Goal: Find specific page/section: Find specific page/section

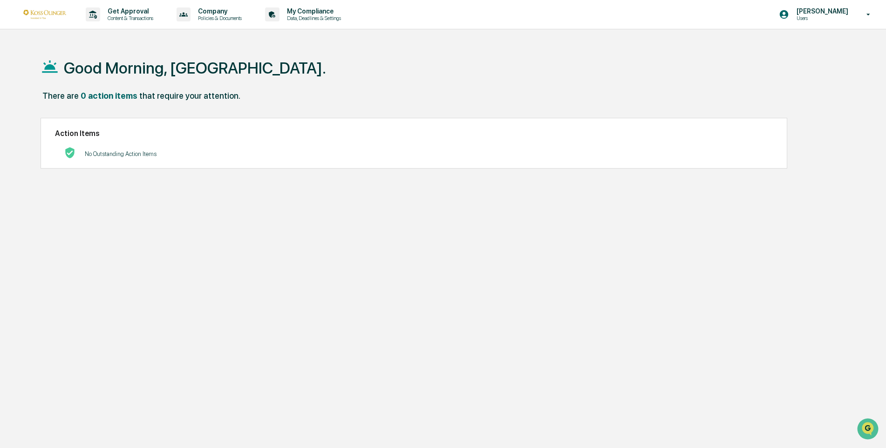
click at [685, 151] on div "No Outstanding Action Items" at bounding box center [414, 153] width 718 height 19
click at [826, 21] on p "Users" at bounding box center [821, 18] width 64 height 7
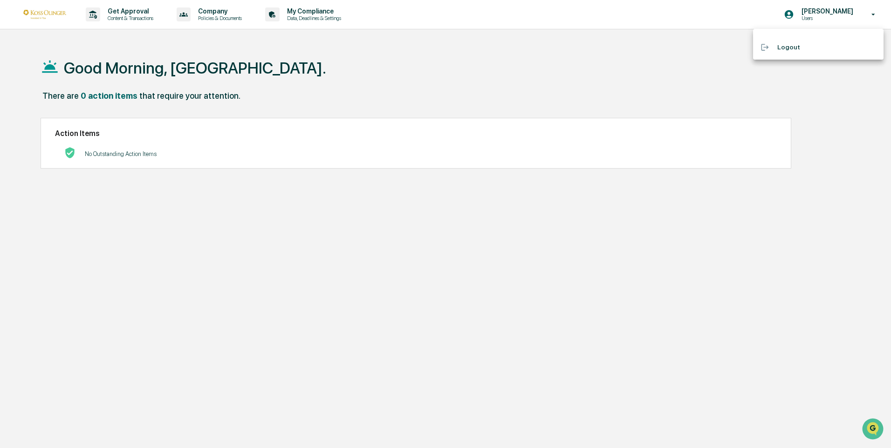
click at [61, 18] on div at bounding box center [445, 224] width 891 height 448
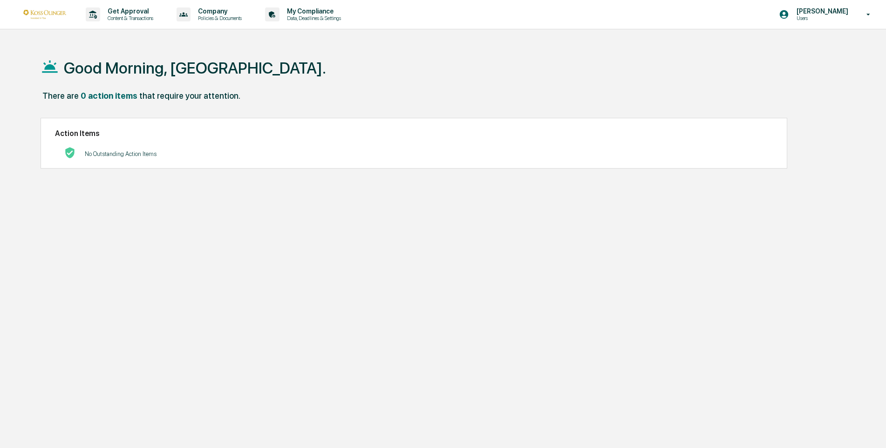
click at [117, 95] on div "0 action items" at bounding box center [109, 96] width 57 height 10
drag, startPoint x: 117, startPoint y: 95, endPoint x: 118, endPoint y: 152, distance: 57.3
click at [118, 152] on p "No Outstanding Action Items" at bounding box center [121, 154] width 72 height 7
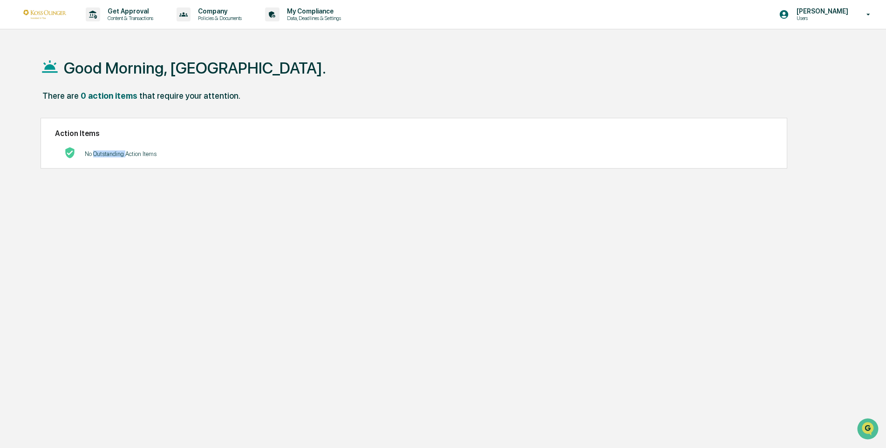
click at [118, 152] on p "No Outstanding Action Items" at bounding box center [121, 154] width 72 height 7
click at [274, 15] on icon at bounding box center [272, 14] width 6 height 7
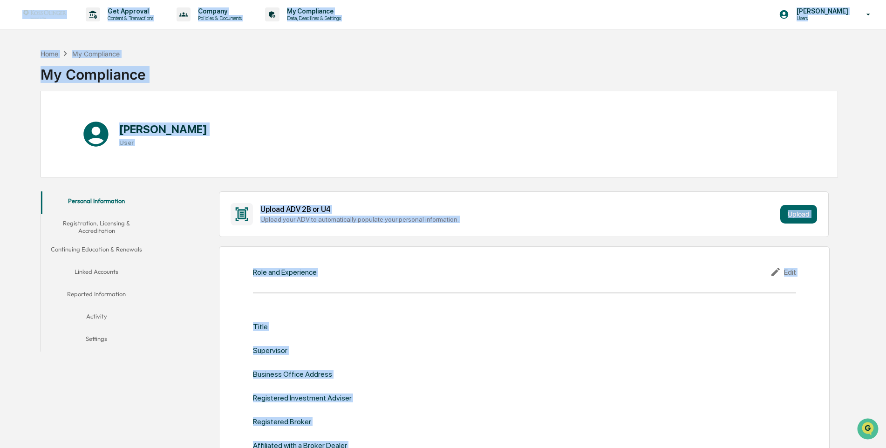
click at [358, 93] on div "[PERSON_NAME] User" at bounding box center [440, 134] width 798 height 87
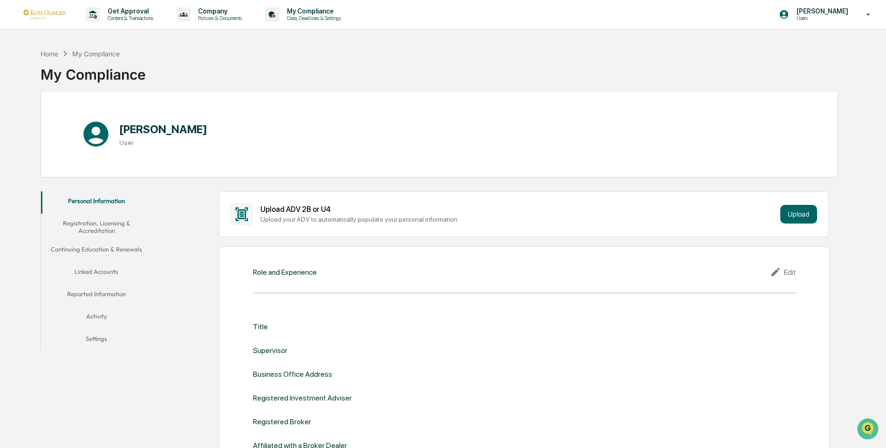
click at [128, 231] on button "Registration, Licensing & Accreditation" at bounding box center [96, 227] width 111 height 27
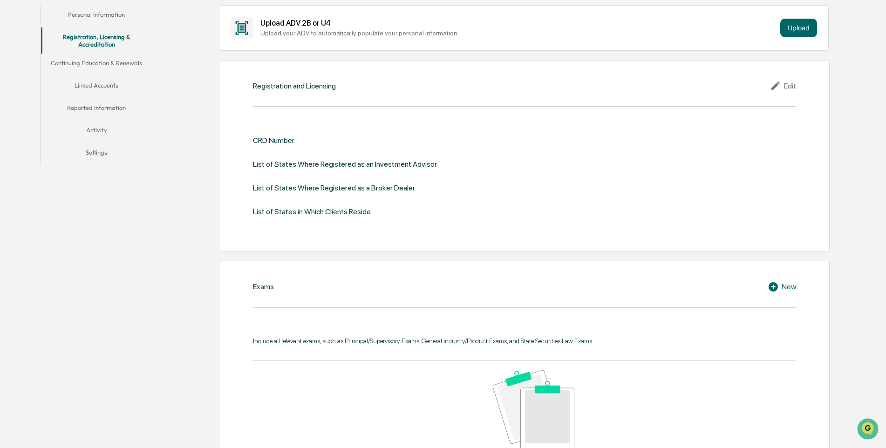
scroll to position [140, 0]
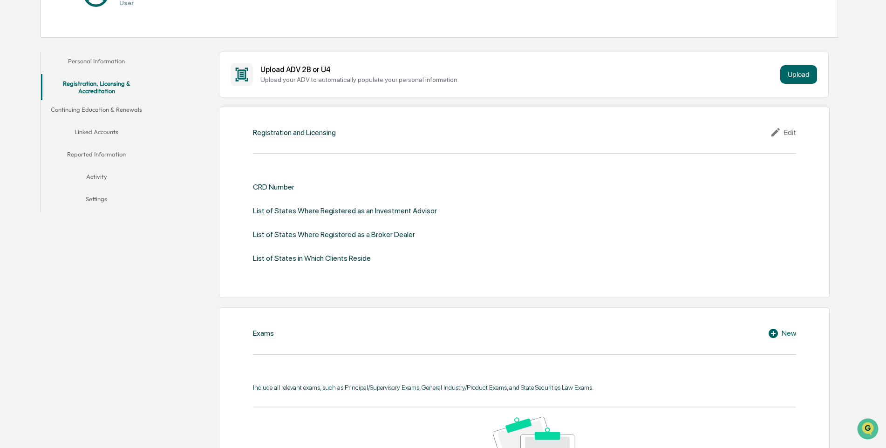
click at [70, 108] on button "Continuing Education & Renewals" at bounding box center [96, 111] width 111 height 22
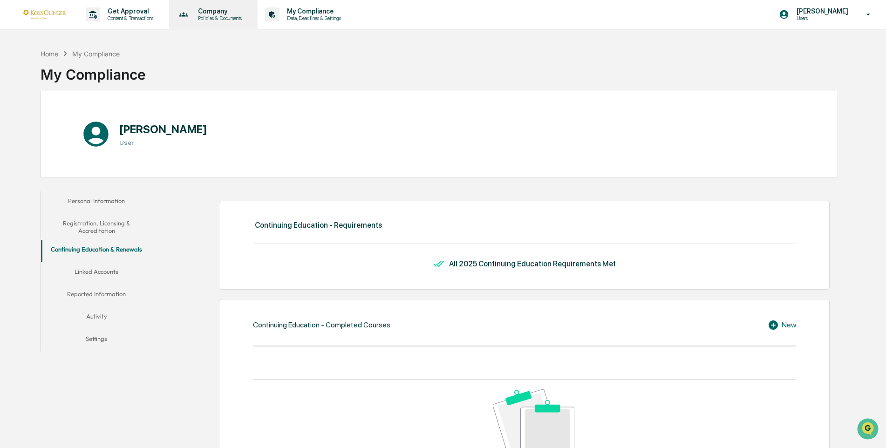
click at [210, 9] on p "Company" at bounding box center [219, 10] width 56 height 7
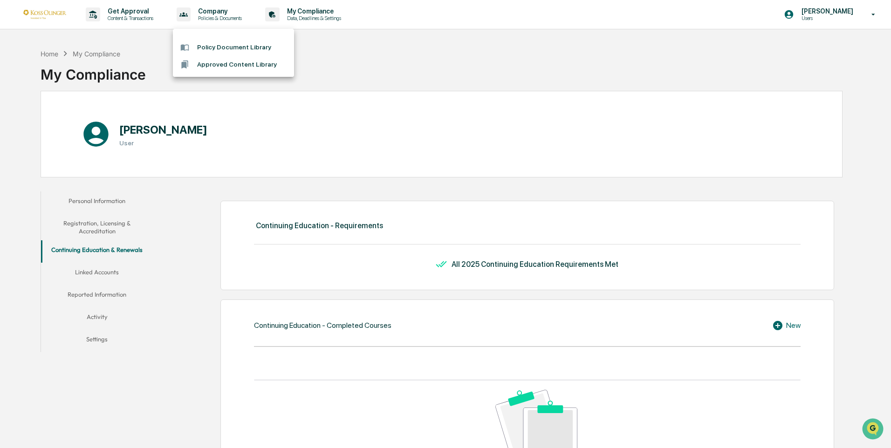
click at [203, 47] on li "Policy Document Library" at bounding box center [233, 47] width 121 height 17
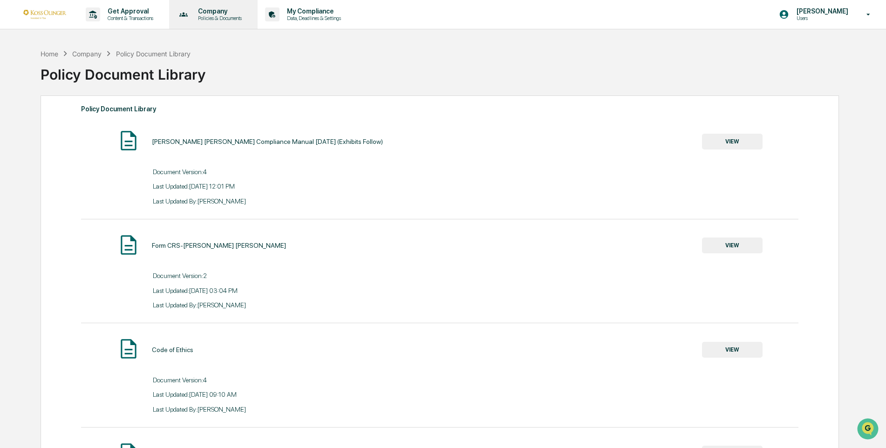
click at [202, 20] on p "Policies & Documents" at bounding box center [219, 18] width 56 height 7
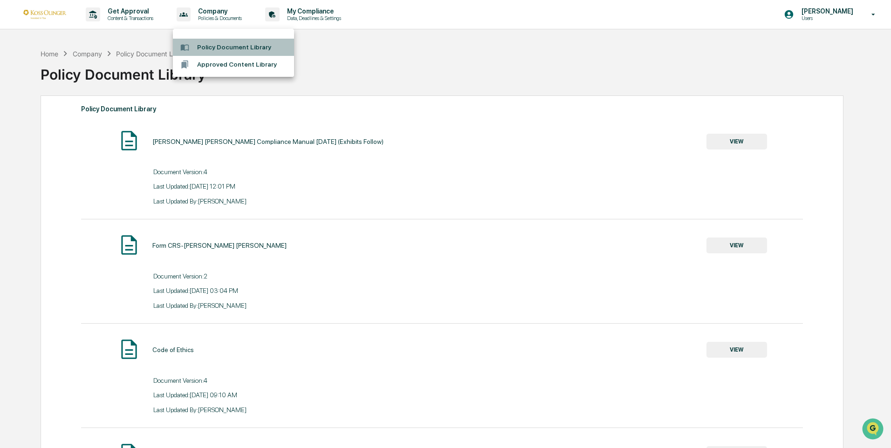
click at [209, 47] on li "Policy Document Library" at bounding box center [233, 47] width 121 height 17
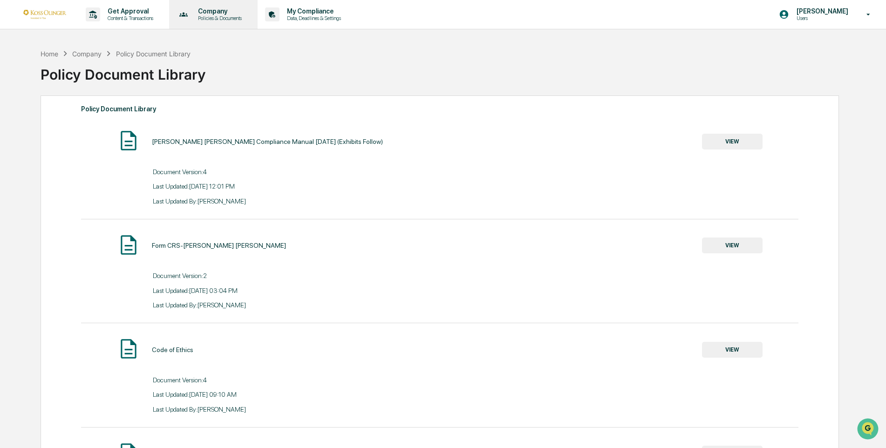
click at [206, 22] on div "Company Policies & Documents" at bounding box center [213, 14] width 80 height 29
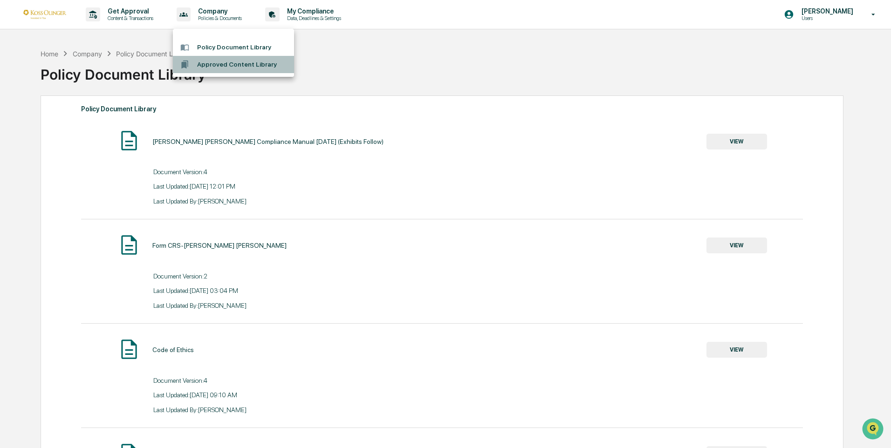
click at [216, 64] on li "Approved Content Library" at bounding box center [233, 64] width 121 height 17
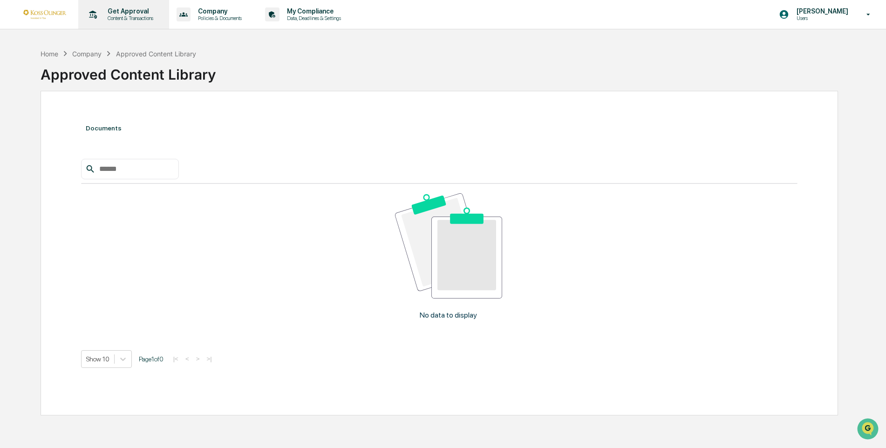
click at [146, 22] on div "Get Approval Content & Transactions" at bounding box center [123, 14] width 82 height 29
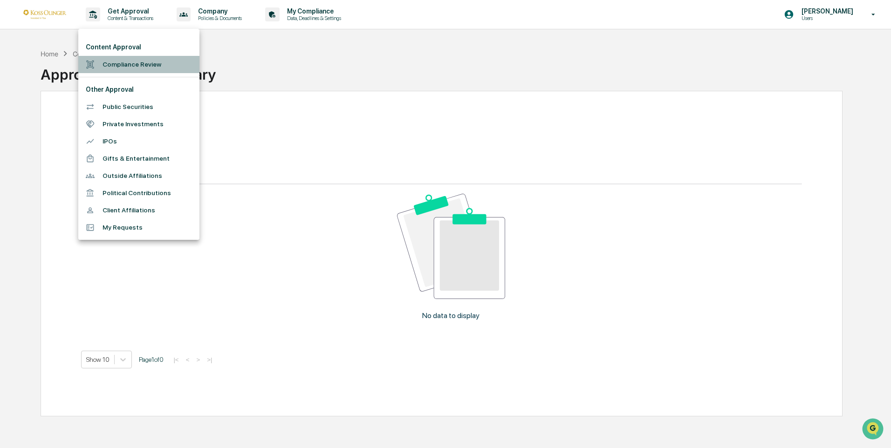
click at [126, 61] on li "Compliance Review" at bounding box center [138, 64] width 121 height 17
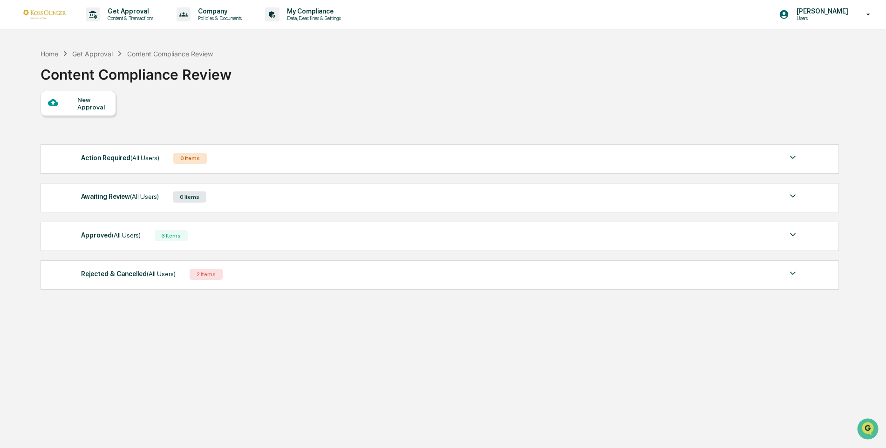
click at [198, 244] on div "Approved (All Users) 3 Items File Name Review Id Created Date Requested By Comp…" at bounding box center [440, 236] width 799 height 29
click at [789, 233] on img at bounding box center [793, 234] width 11 height 11
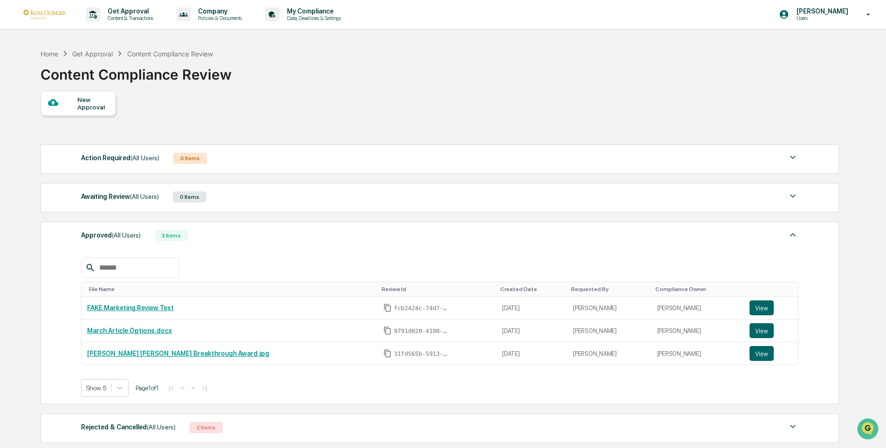
click at [793, 233] on img at bounding box center [793, 234] width 11 height 11
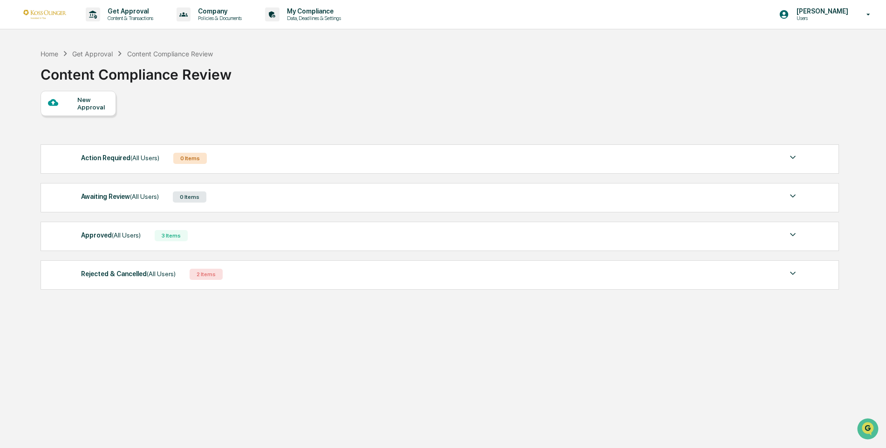
click at [787, 274] on div "Rejected & Cancelled (All Users) 2 Items" at bounding box center [440, 274] width 718 height 13
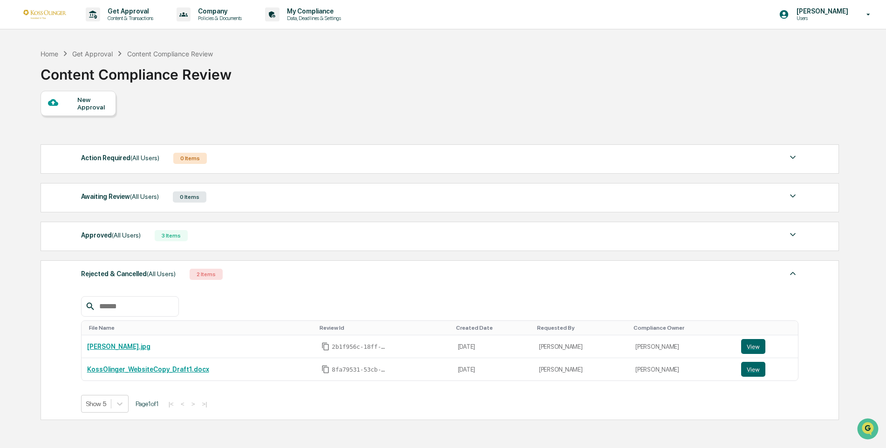
click at [793, 273] on img at bounding box center [793, 273] width 11 height 11
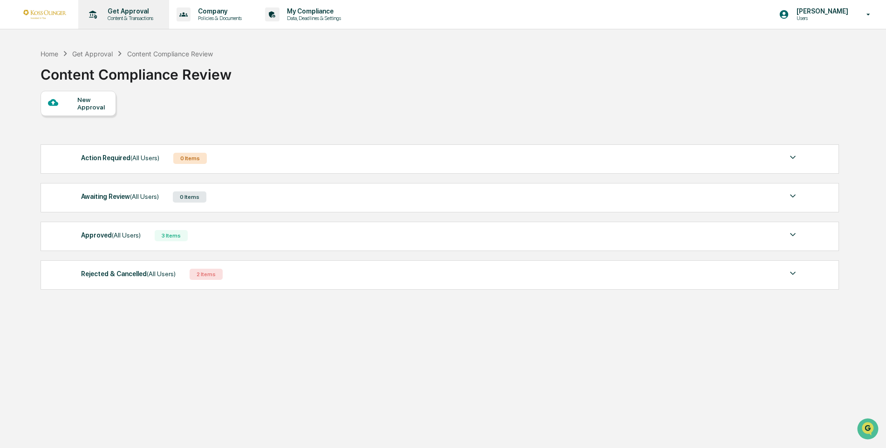
click at [163, 17] on div "Get Approval Content & Transactions" at bounding box center [123, 14] width 82 height 29
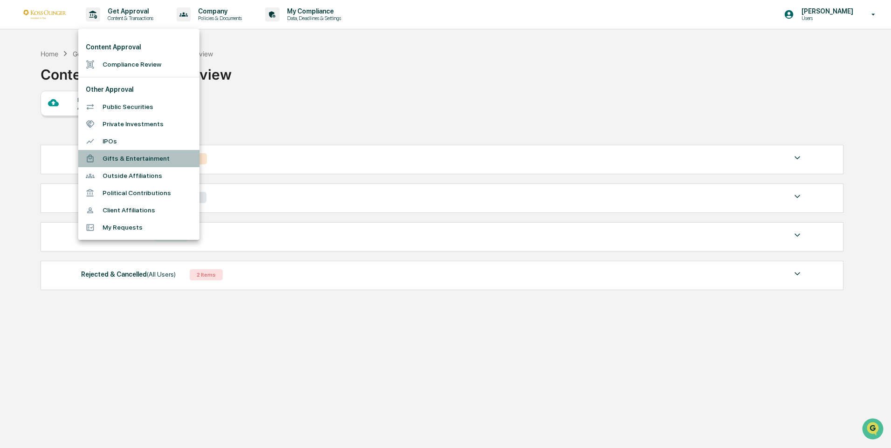
click at [133, 161] on li "Gifts & Entertainment" at bounding box center [138, 158] width 121 height 17
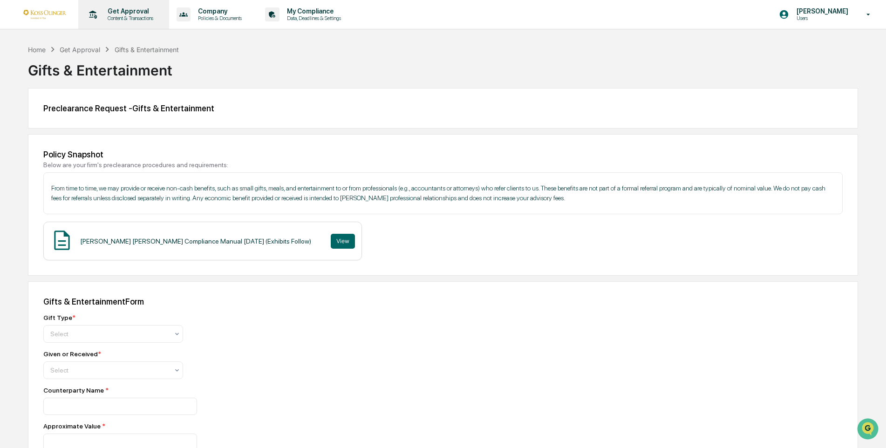
click at [126, 8] on p "Get Approval" at bounding box center [129, 10] width 58 height 7
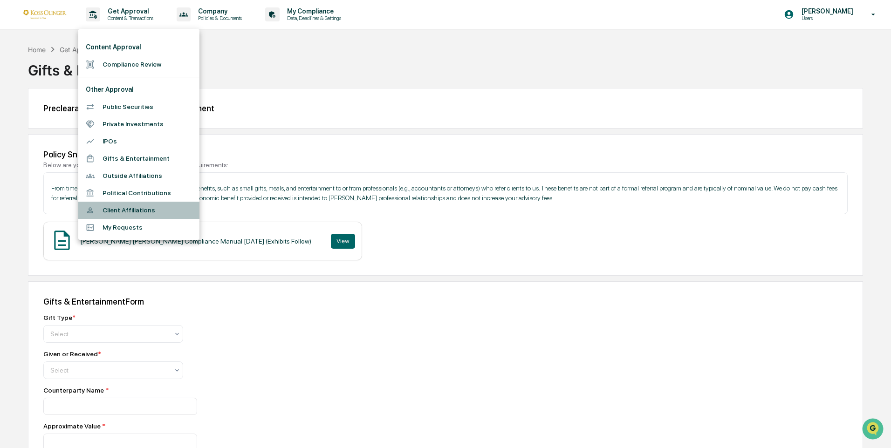
click at [128, 208] on li "Client Affiliations" at bounding box center [138, 210] width 121 height 17
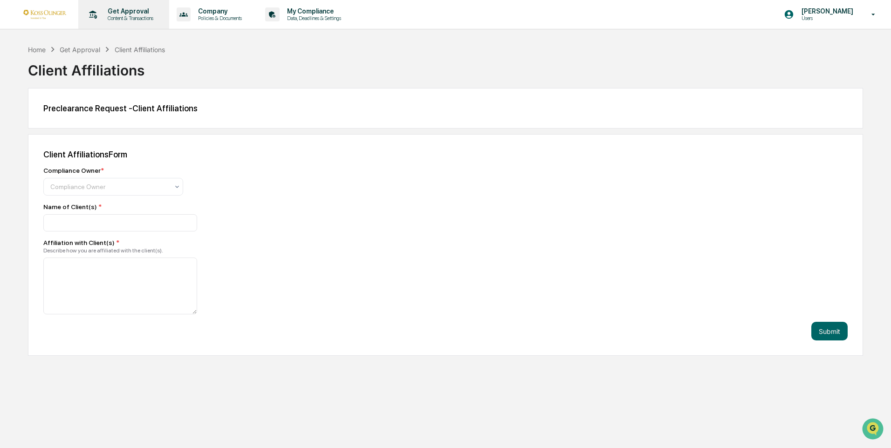
click at [140, 17] on p "Content & Transactions" at bounding box center [129, 18] width 58 height 7
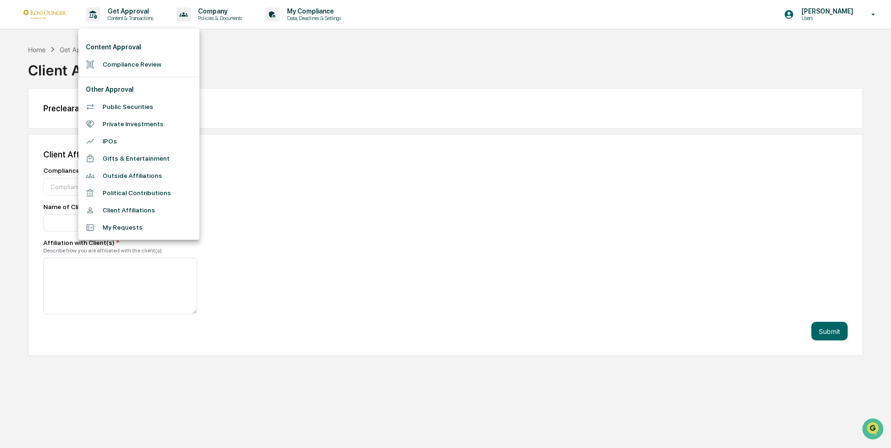
click at [371, 160] on div at bounding box center [445, 224] width 891 height 448
